Goal: Navigation & Orientation: Find specific page/section

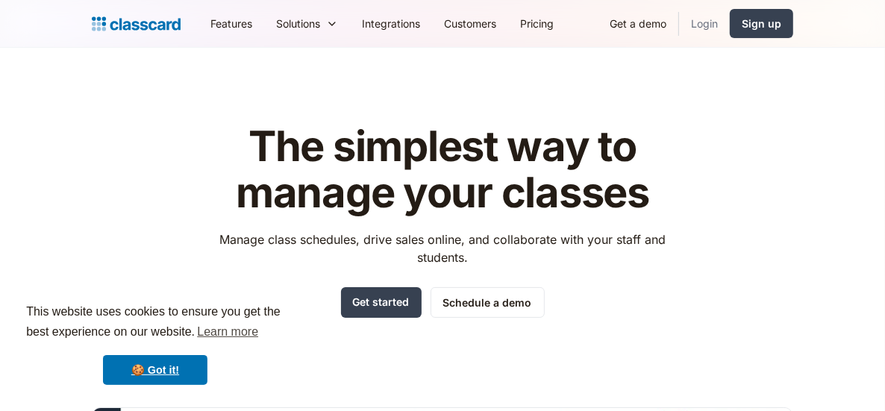
click at [705, 25] on link "Login" at bounding box center [704, 24] width 51 height 34
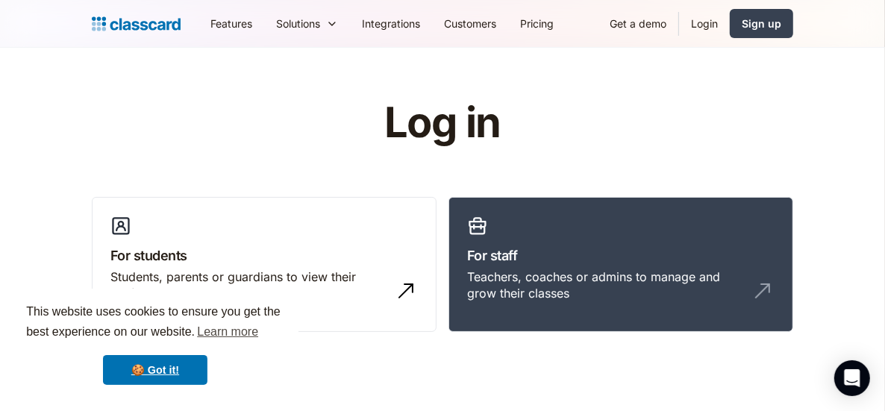
click at [706, 24] on link "Login" at bounding box center [704, 24] width 51 height 34
click at [696, 30] on link "Login" at bounding box center [704, 24] width 51 height 34
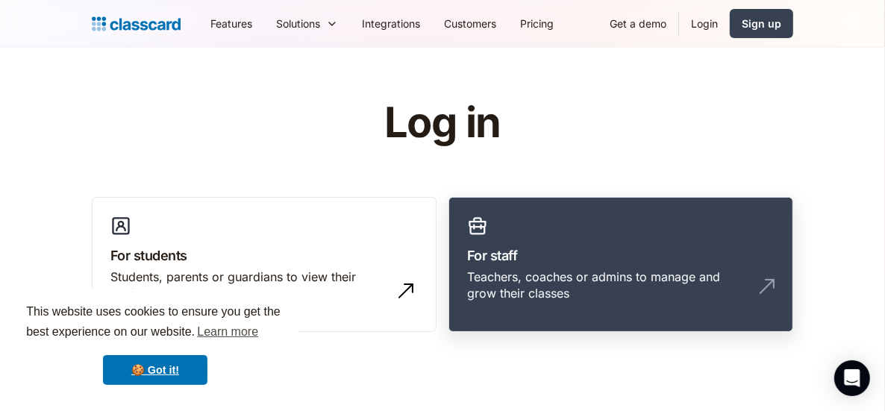
click at [629, 260] on h3 "For staff" at bounding box center [621, 256] width 308 height 20
